Goal: Task Accomplishment & Management: Use online tool/utility

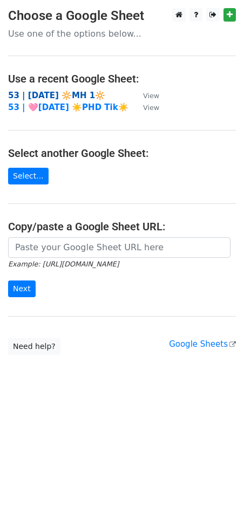
click at [52, 93] on strong "53 | [DATE] 🔆MH 1🔆" at bounding box center [56, 96] width 97 height 10
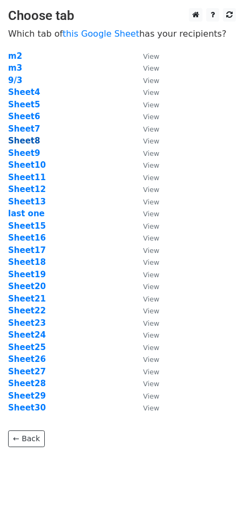
click at [30, 141] on strong "Sheet8" at bounding box center [24, 141] width 32 height 10
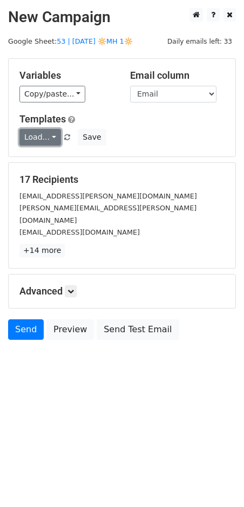
click at [28, 136] on link "Load..." at bounding box center [40, 137] width 42 height 17
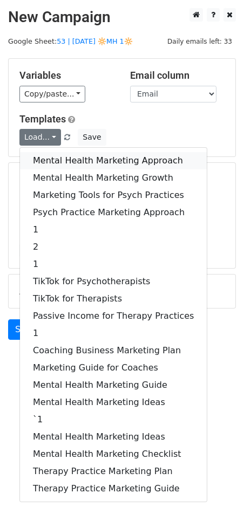
click at [83, 161] on link "Mental Health Marketing Approach" at bounding box center [113, 160] width 187 height 17
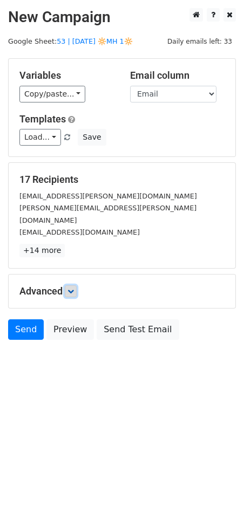
click at [76, 285] on link at bounding box center [71, 291] width 12 height 12
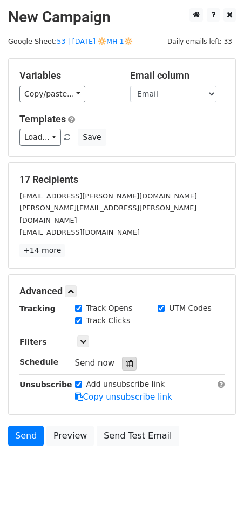
click at [126, 360] on icon at bounding box center [129, 364] width 7 height 8
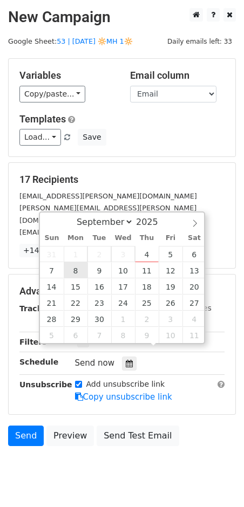
type input "2025-09-08 12:00"
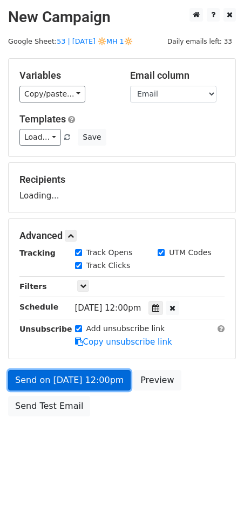
click at [83, 370] on link "Send on Sep 8 at 12:00pm" at bounding box center [69, 380] width 123 height 21
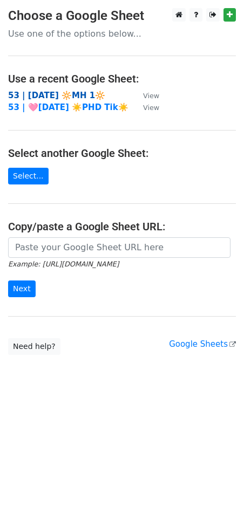
click at [67, 92] on strong "53 | [DATE] 🔆MH 1🔆" at bounding box center [56, 96] width 97 height 10
click at [41, 94] on strong "53 | [DATE] 🔆MH 1🔆" at bounding box center [56, 96] width 97 height 10
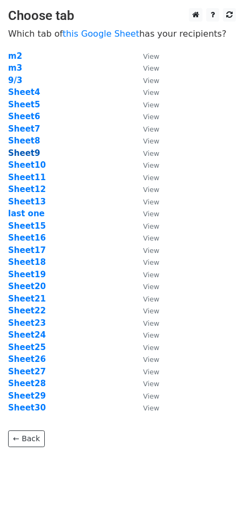
click at [30, 150] on strong "Sheet9" at bounding box center [24, 153] width 32 height 10
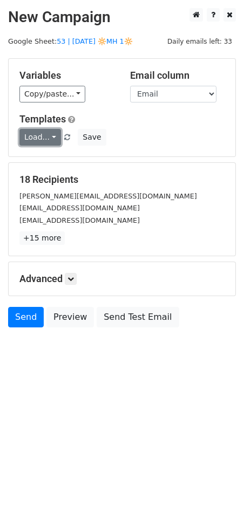
click at [40, 139] on link "Load..." at bounding box center [40, 137] width 42 height 17
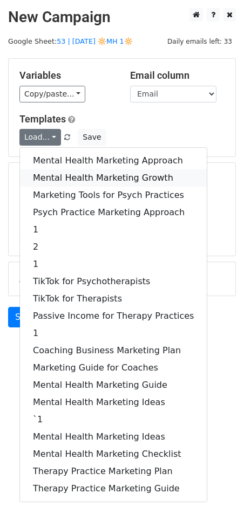
click at [64, 174] on link "Mental Health Marketing Growth" at bounding box center [113, 177] width 187 height 17
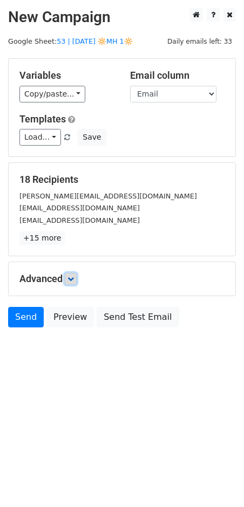
click at [74, 274] on link at bounding box center [71, 279] width 12 height 12
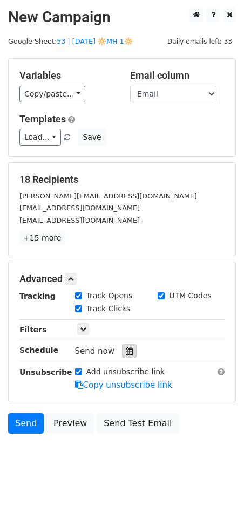
click at [126, 351] on icon at bounding box center [129, 352] width 7 height 8
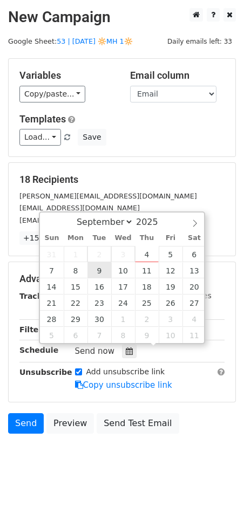
type input "2025-09-09 12:00"
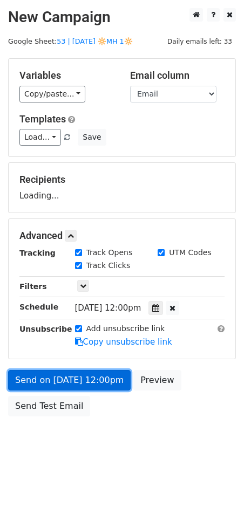
click at [80, 380] on link "Send on Sep 9 at 12:00pm" at bounding box center [69, 380] width 123 height 21
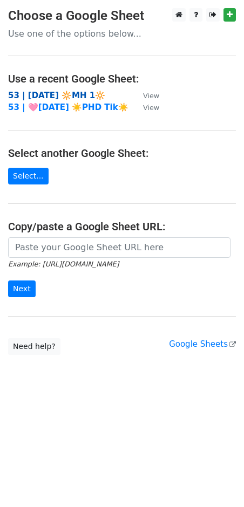
click at [65, 91] on strong "53 | [DATE] 🔆MH 1🔆" at bounding box center [56, 96] width 97 height 10
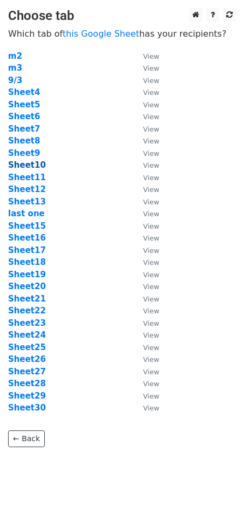
click at [33, 166] on strong "Sheet10" at bounding box center [27, 165] width 38 height 10
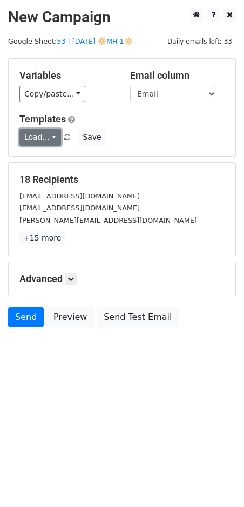
click at [34, 138] on link "Load..." at bounding box center [40, 137] width 42 height 17
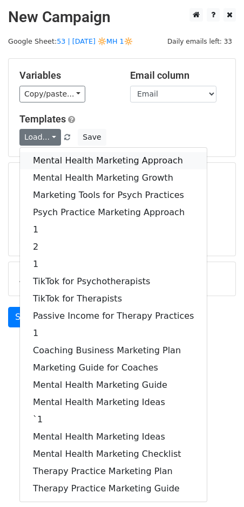
click at [89, 162] on link "Mental Health Marketing Approach" at bounding box center [113, 160] width 187 height 17
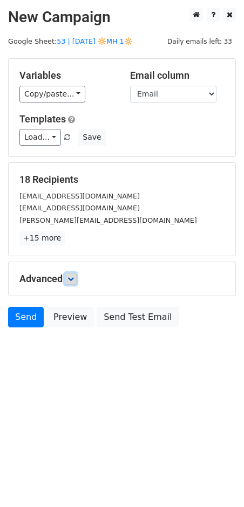
click at [74, 280] on icon at bounding box center [70, 279] width 6 height 6
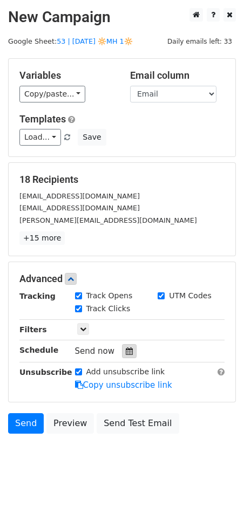
click at [126, 352] on icon at bounding box center [129, 352] width 7 height 8
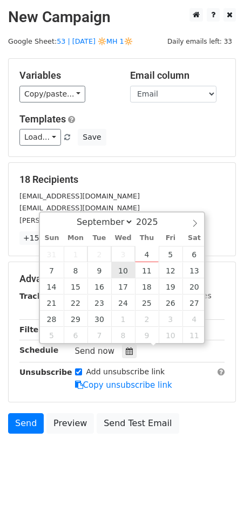
type input "2025-09-10 12:00"
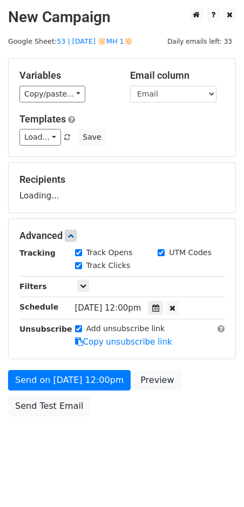
click at [95, 396] on div "Send on Sep 10 at 12:00pm Preview Send Test Email" at bounding box center [122, 396] width 244 height 52
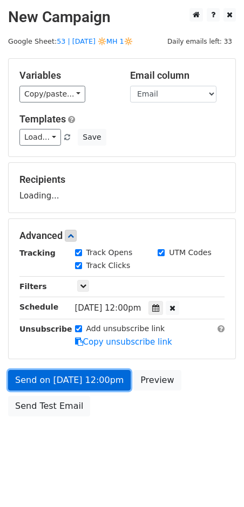
click at [103, 381] on link "Send on Sep 10 at 12:00pm" at bounding box center [69, 380] width 123 height 21
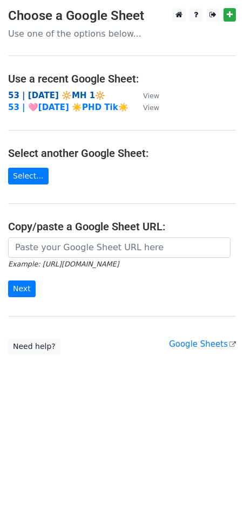
click at [86, 92] on strong "53 | [DATE] 🔆MH 1🔆" at bounding box center [56, 96] width 97 height 10
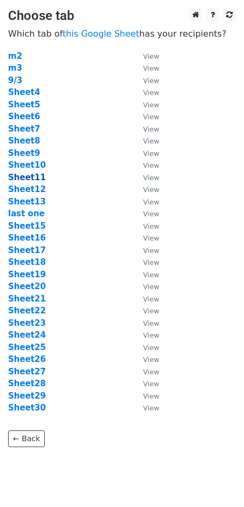
click at [33, 174] on strong "Sheet11" at bounding box center [27, 178] width 38 height 10
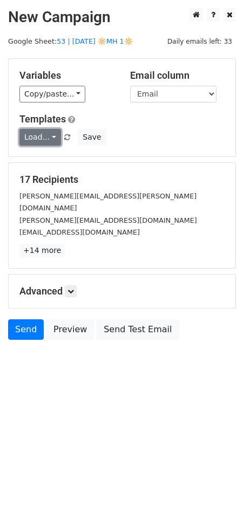
click at [38, 141] on link "Load..." at bounding box center [40, 137] width 42 height 17
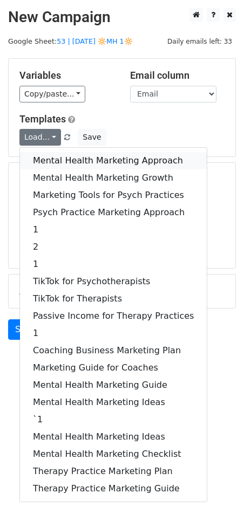
click at [40, 156] on link "Mental Health Marketing Approach" at bounding box center [113, 160] width 187 height 17
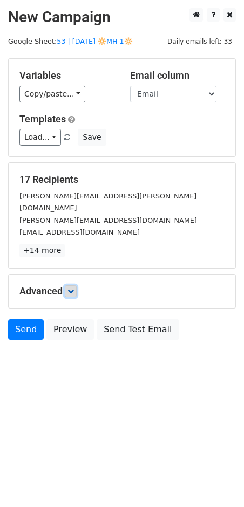
click at [72, 285] on link at bounding box center [71, 291] width 12 height 12
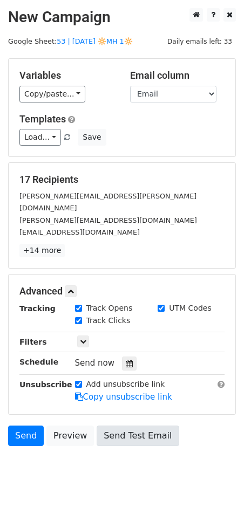
click at [130, 357] on div at bounding box center [129, 364] width 15 height 14
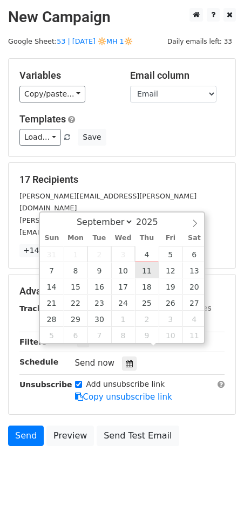
type input "2025-09-11 12:00"
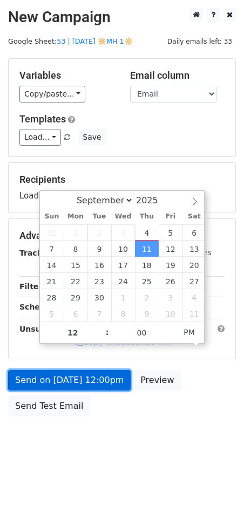
click at [100, 370] on link "Send on Sep 11 at 12:00pm" at bounding box center [69, 380] width 123 height 21
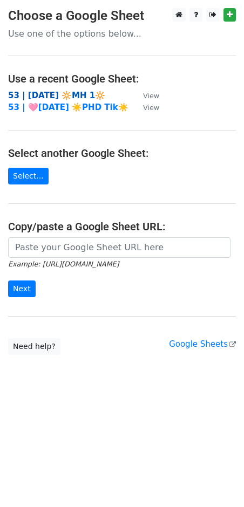
click at [81, 97] on strong "53 | [DATE] 🔆MH 1🔆" at bounding box center [56, 96] width 97 height 10
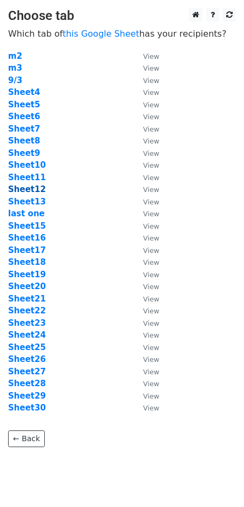
click at [30, 185] on strong "Sheet12" at bounding box center [27, 190] width 38 height 10
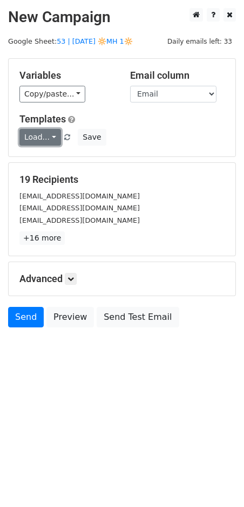
click at [51, 138] on link "Load..." at bounding box center [40, 137] width 42 height 17
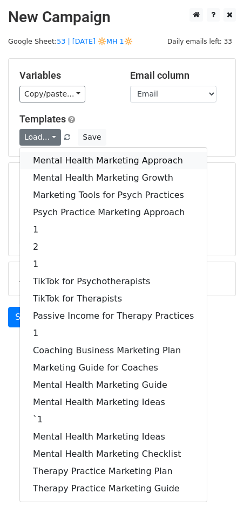
click at [58, 164] on link "Mental Health Marketing Approach" at bounding box center [113, 160] width 187 height 17
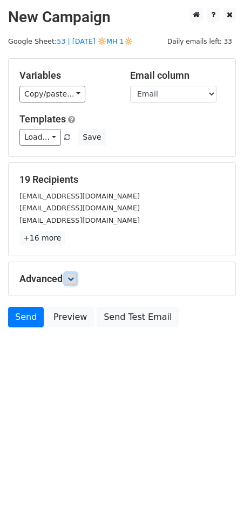
click at [74, 279] on icon at bounding box center [70, 279] width 6 height 6
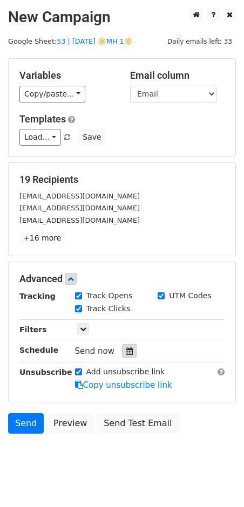
click at [124, 357] on div at bounding box center [129, 351] width 15 height 14
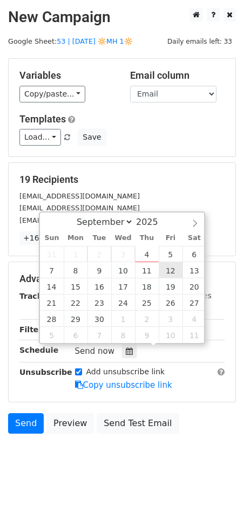
type input "2025-09-12 12:00"
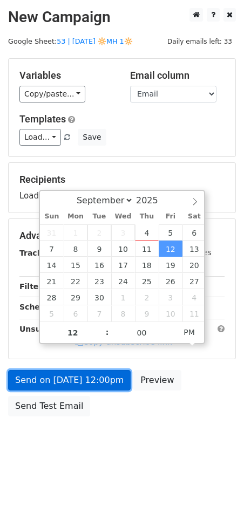
click at [106, 370] on link "Send on Sep 12 at 12:00pm" at bounding box center [69, 380] width 123 height 21
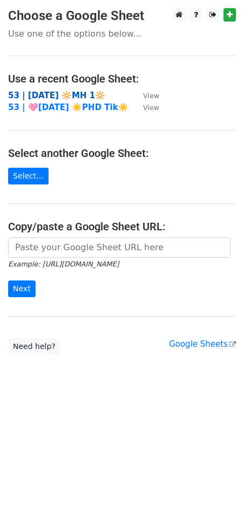
click at [81, 95] on strong "53 | [DATE] 🔆MH 1🔆" at bounding box center [56, 96] width 97 height 10
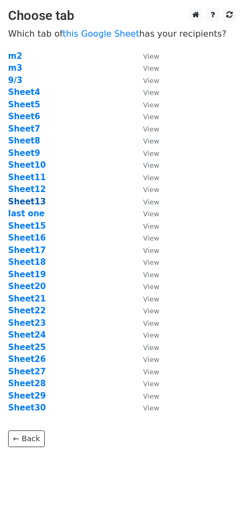
click at [29, 202] on strong "Sheet13" at bounding box center [27, 202] width 38 height 10
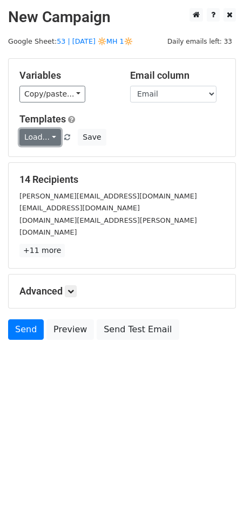
click at [40, 137] on link "Load..." at bounding box center [40, 137] width 42 height 17
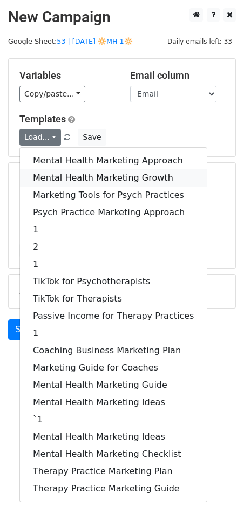
click at [67, 174] on link "Mental Health Marketing Growth" at bounding box center [113, 177] width 187 height 17
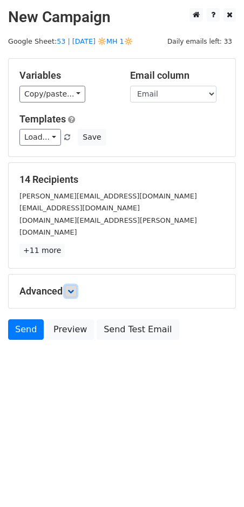
click at [70, 288] on icon at bounding box center [70, 291] width 6 height 6
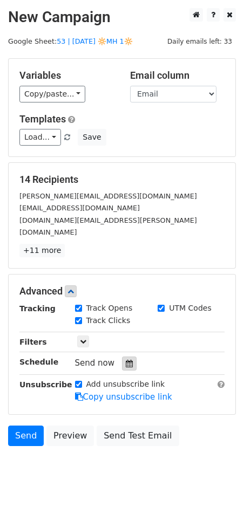
click at [126, 360] on icon at bounding box center [129, 364] width 7 height 8
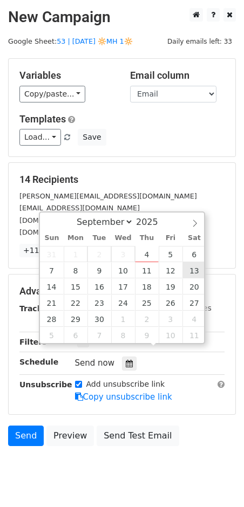
type input "2025-09-13 12:00"
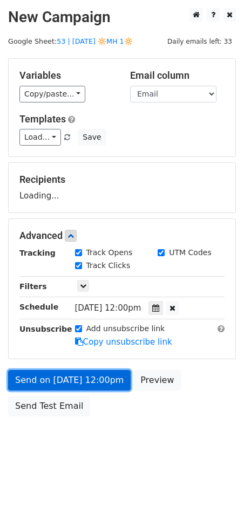
click at [86, 384] on link "Send on Sep 13 at 12:00pm" at bounding box center [69, 380] width 123 height 21
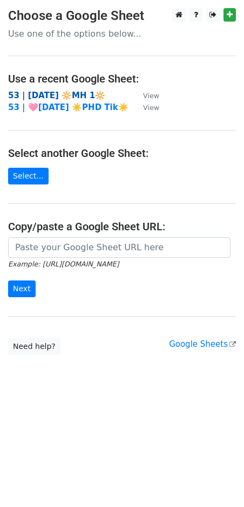
click at [44, 93] on strong "53 | [DATE] 🔆MH 1🔆" at bounding box center [56, 96] width 97 height 10
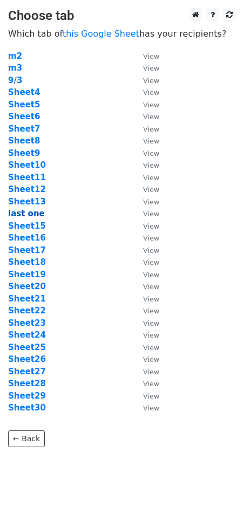
click at [30, 209] on strong "last one" at bounding box center [26, 214] width 37 height 10
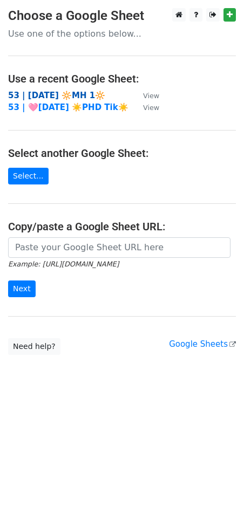
click at [56, 96] on strong "53 | [DATE] 🔆MH 1🔆" at bounding box center [56, 96] width 97 height 10
click at [54, 100] on td "53 | [DATE] 🔆MH 1🔆" at bounding box center [70, 96] width 124 height 12
click at [68, 92] on strong "53 | [DATE] 🔆MH 1🔆" at bounding box center [56, 96] width 97 height 10
click at [51, 95] on strong "53 | [DATE] 🔆MH 1🔆" at bounding box center [56, 96] width 97 height 10
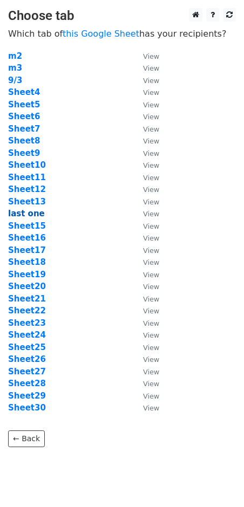
click at [35, 215] on strong "last one" at bounding box center [26, 214] width 37 height 10
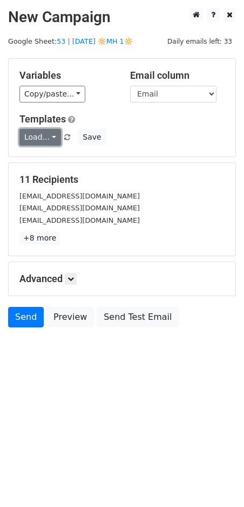
click at [31, 137] on link "Load..." at bounding box center [40, 137] width 42 height 17
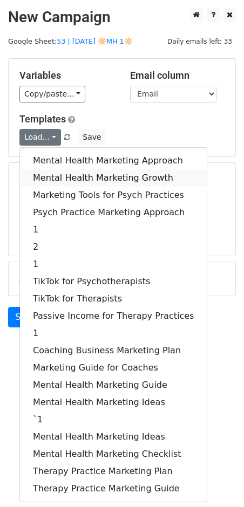
click at [84, 179] on link "Mental Health Marketing Growth" at bounding box center [113, 177] width 187 height 17
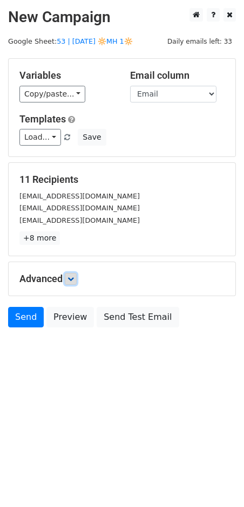
click at [74, 281] on icon at bounding box center [70, 279] width 6 height 6
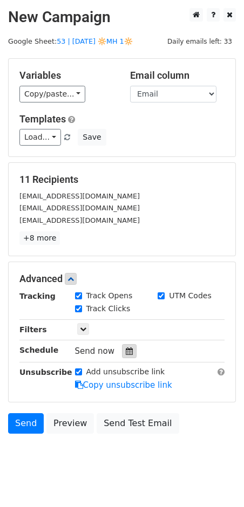
click at [126, 348] on icon at bounding box center [129, 352] width 7 height 8
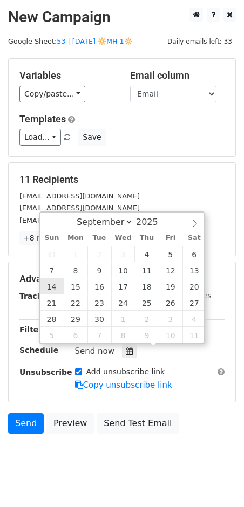
type input "[DATE] 12:00"
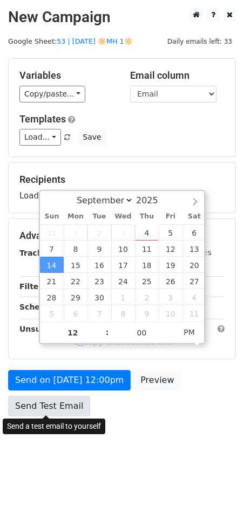
click at [66, 396] on link "Send Test Email" at bounding box center [49, 406] width 82 height 21
